Goal: Information Seeking & Learning: Learn about a topic

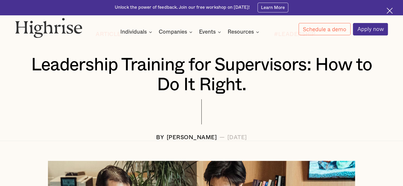
scroll to position [26, 0]
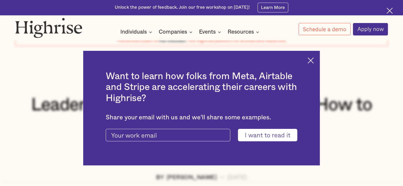
click at [249, 135] on input "I want to read it" at bounding box center [267, 135] width 59 height 13
click at [312, 60] on img at bounding box center [310, 60] width 6 height 6
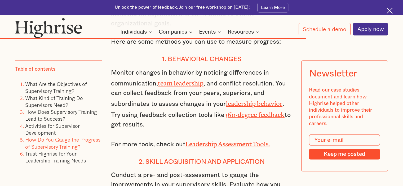
scroll to position [3204, 0]
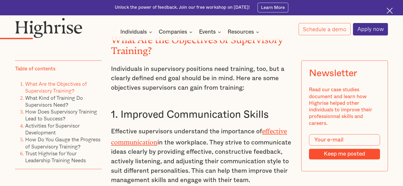
scroll to position [609, 0]
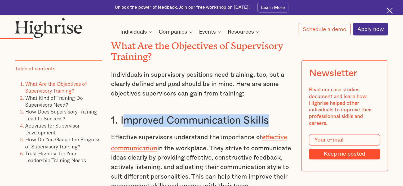
drag, startPoint x: 123, startPoint y: 100, endPoint x: 275, endPoint y: 104, distance: 152.3
click at [275, 114] on h3 "1. Improved Communication Skills" at bounding box center [201, 120] width 181 height 13
copy h3 "mproved Communication Skills"
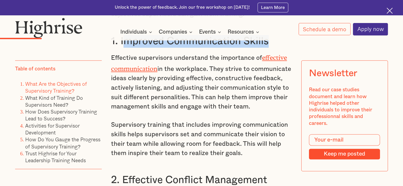
scroll to position [715, 0]
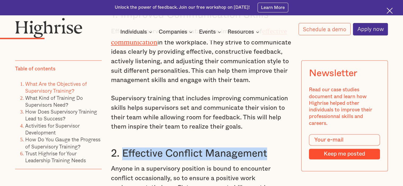
drag, startPoint x: 144, startPoint y: 131, endPoint x: 267, endPoint y: 123, distance: 124.2
click at [267, 148] on h3 "2. Effective Conflict Management" at bounding box center [201, 154] width 181 height 13
copy h3 "Effective Conflict Management"
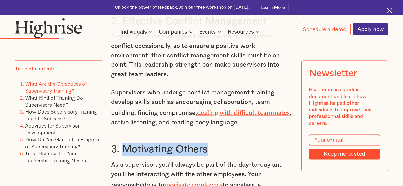
drag, startPoint x: 129, startPoint y: 127, endPoint x: 209, endPoint y: 127, distance: 80.2
click at [209, 143] on h3 "3. Motivating Others" at bounding box center [201, 149] width 181 height 13
copy h3 "Motivating Others"
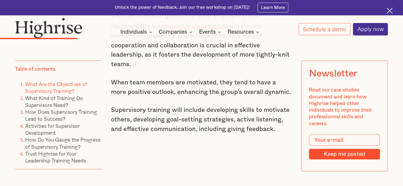
scroll to position [1086, 0]
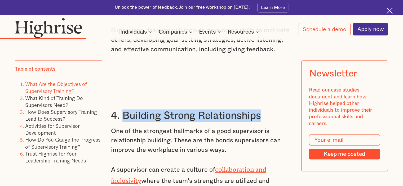
drag, startPoint x: 122, startPoint y: 86, endPoint x: 268, endPoint y: 87, distance: 146.2
click at [268, 110] on h3 "4. Building Strong Relationships" at bounding box center [201, 116] width 181 height 13
copy h3 "Building Strong Relationships"
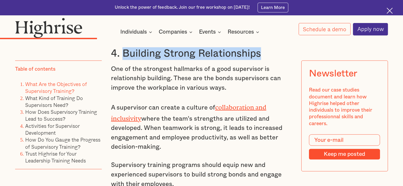
scroll to position [1192, 0]
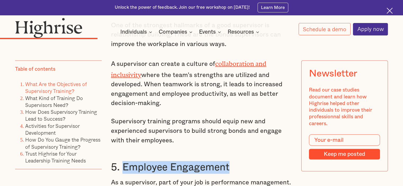
drag, startPoint x: 124, startPoint y: 134, endPoint x: 233, endPoint y: 137, distance: 108.9
click at [233, 161] on h3 "5. Employee Engagement" at bounding box center [201, 167] width 181 height 13
copy h3 "Employee Engagement"
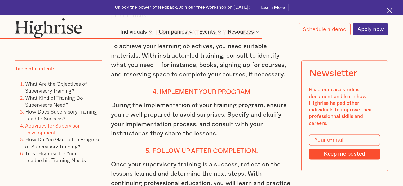
scroll to position [2860, 0]
